Goal: Information Seeking & Learning: Compare options

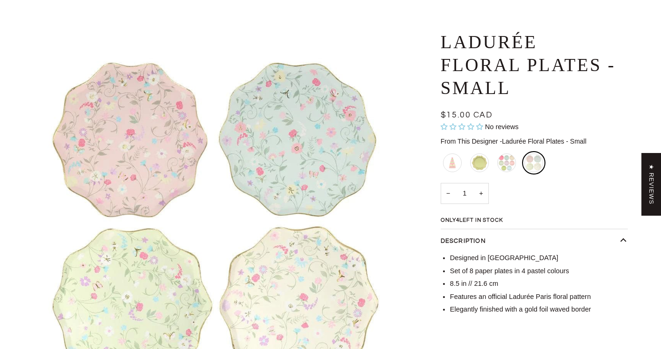
scroll to position [55, 0]
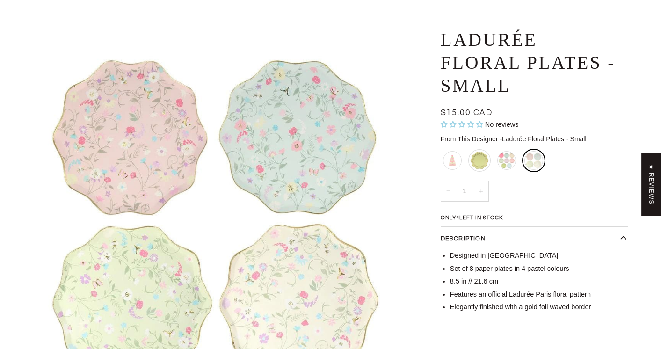
click at [478, 160] on div "Ladurée Paris Plates - Large" at bounding box center [479, 160] width 22 height 22
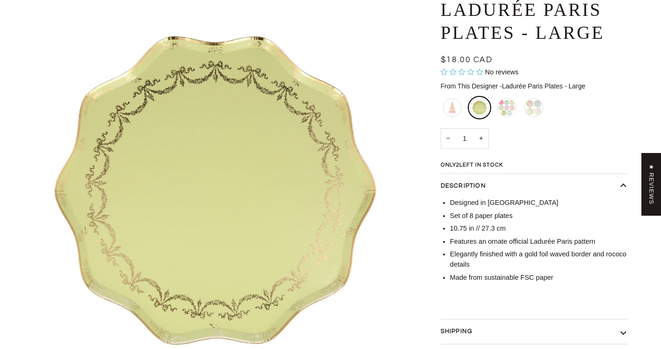
scroll to position [96, 0]
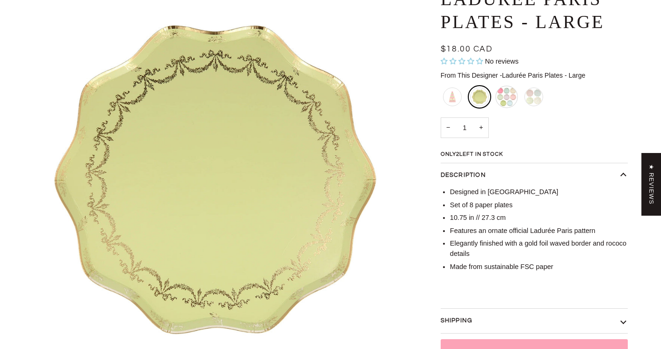
click at [511, 92] on div "Ladurée Paris Plates - Small" at bounding box center [506, 97] width 22 height 22
